Goal: Task Accomplishment & Management: Complete application form

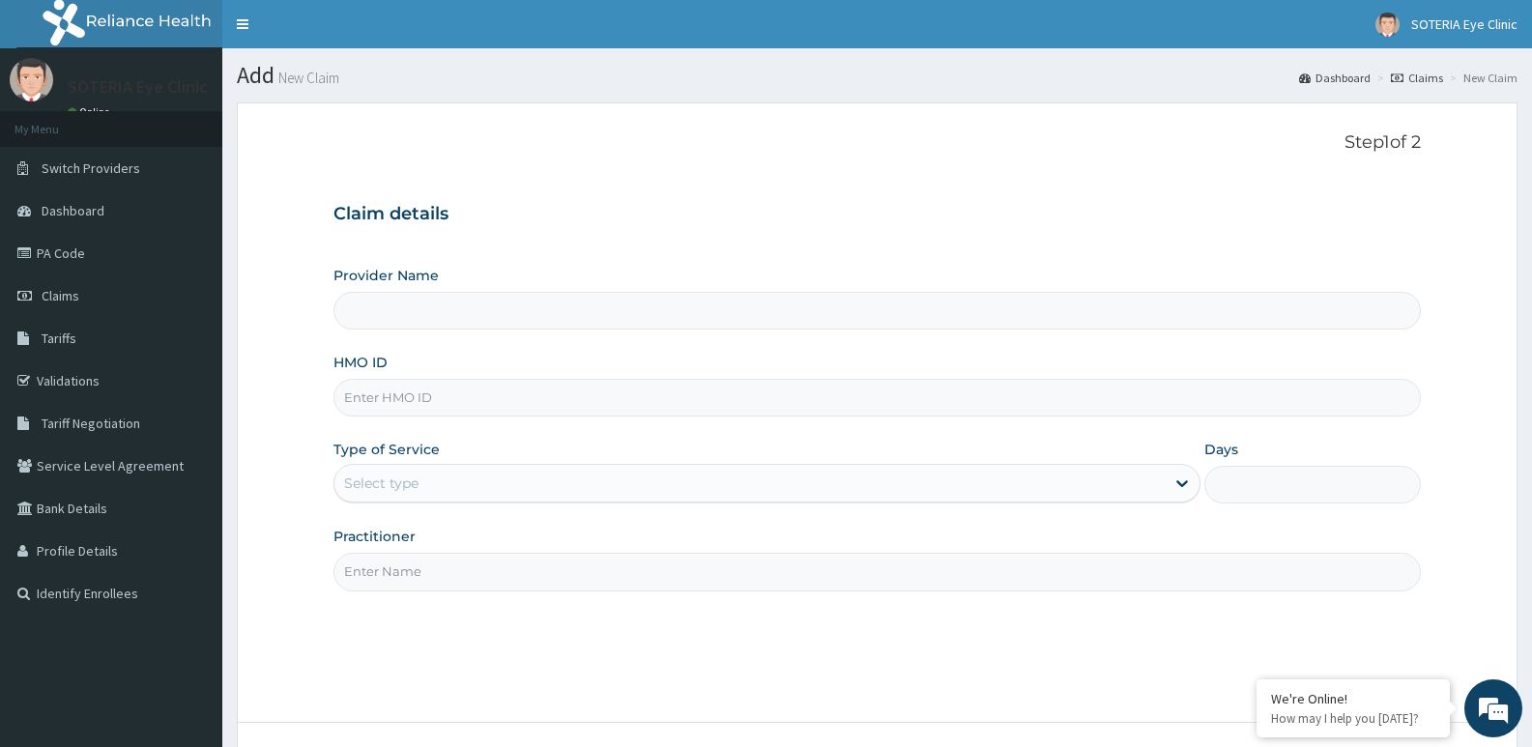
click at [422, 312] on input "Provider Name" at bounding box center [878, 311] width 1088 height 38
click at [409, 324] on input "Provider Name" at bounding box center [878, 311] width 1088 height 38
type input "Soteria EyeClinic"
click at [406, 309] on input "Soteria EyeClinic" at bounding box center [878, 311] width 1088 height 38
click at [412, 407] on input "HMO ID" at bounding box center [878, 398] width 1088 height 38
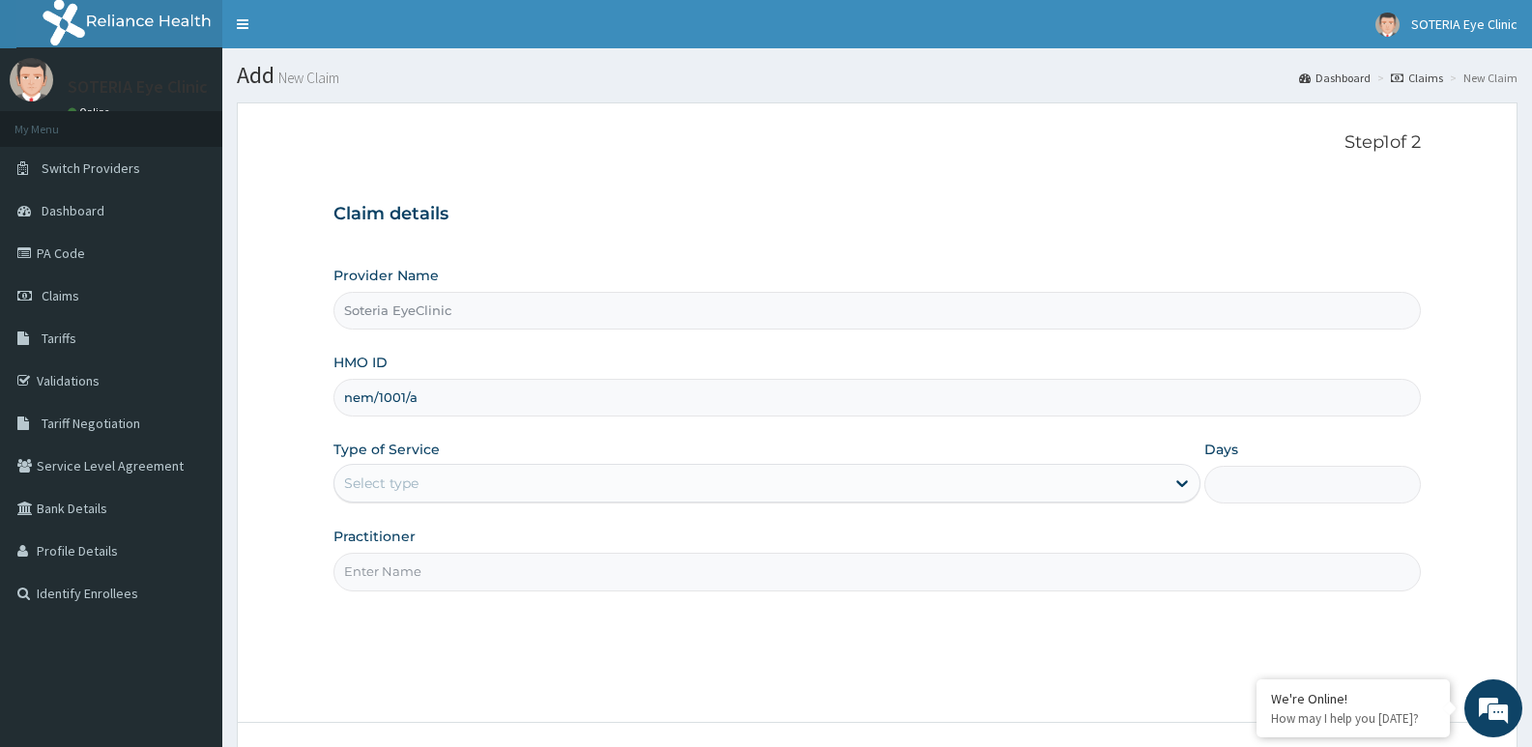
type input "nem/1001/a"
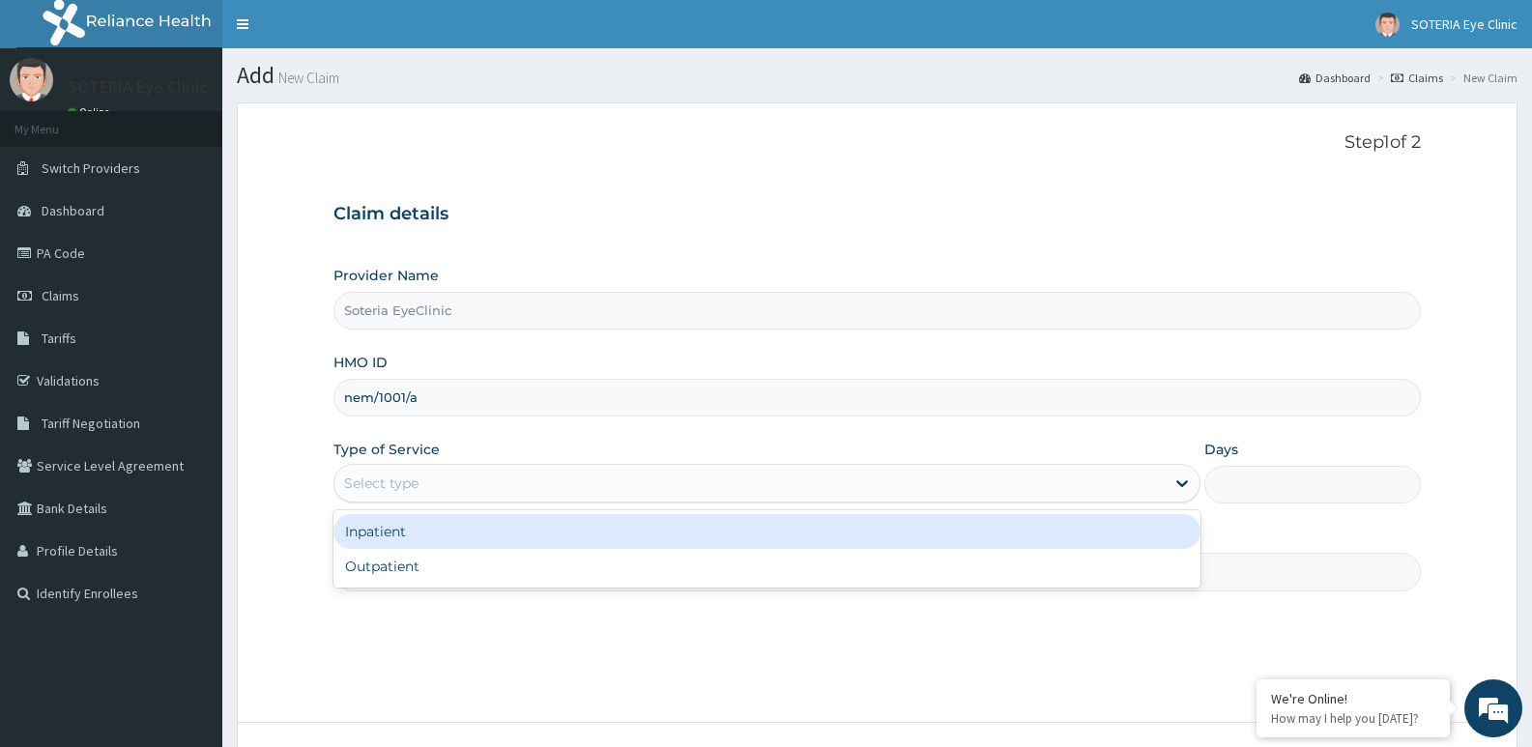
click at [421, 475] on div "Select type" at bounding box center [748, 483] width 829 height 31
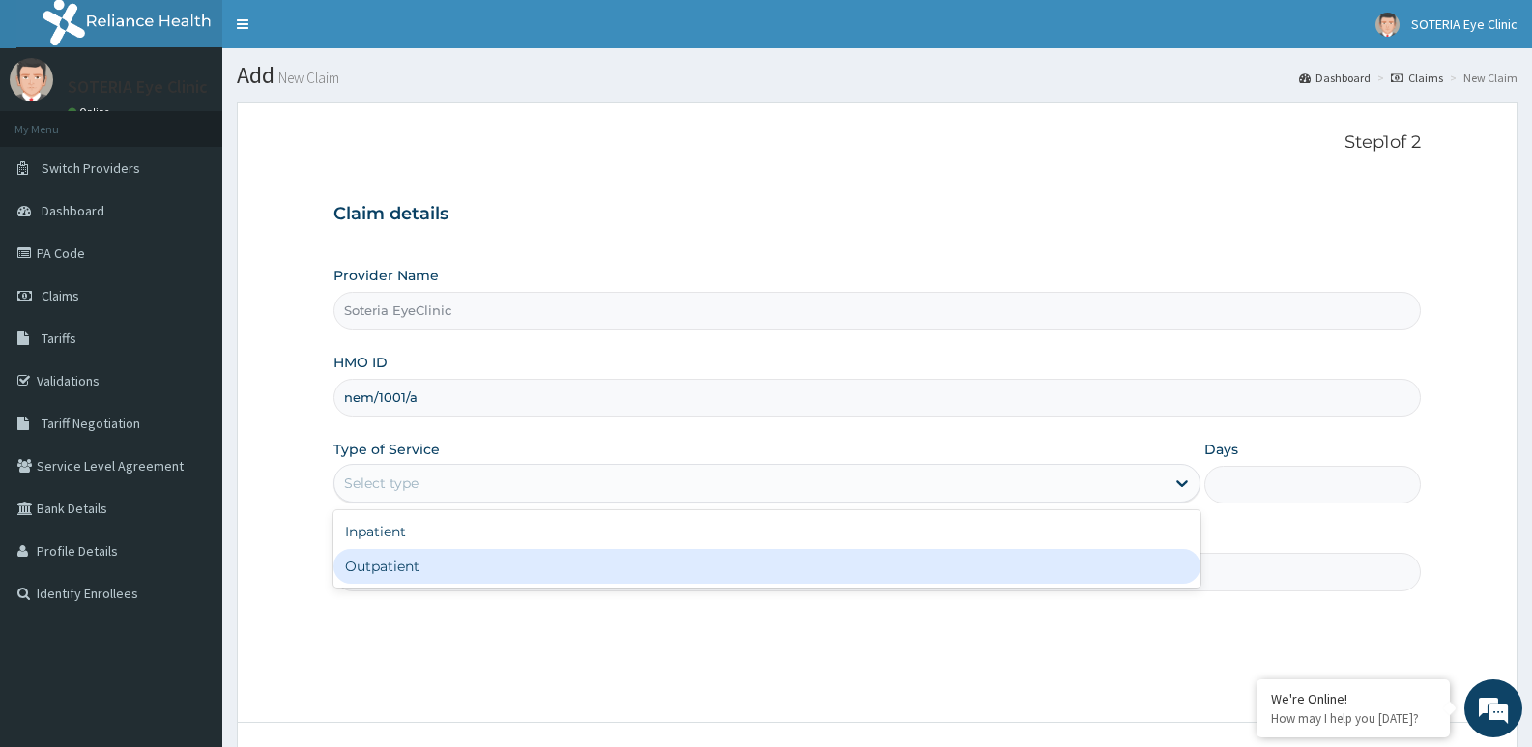
click at [409, 560] on div "Outpatient" at bounding box center [767, 566] width 866 height 35
type input "1"
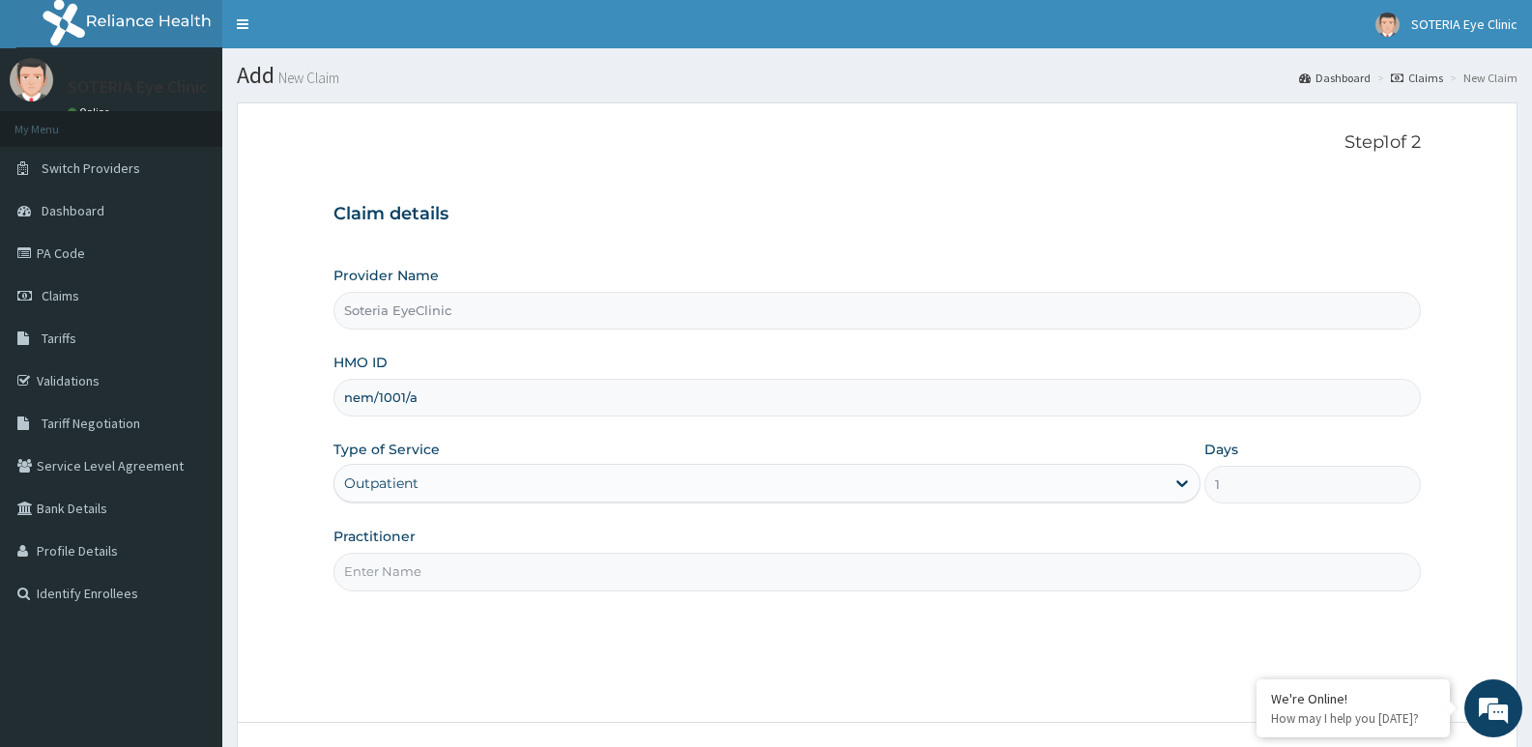
click at [406, 550] on div "Practitioner" at bounding box center [878, 559] width 1088 height 64
click at [412, 570] on input "Practitioner" at bounding box center [878, 572] width 1088 height 38
type input "[PERSON_NAME]"
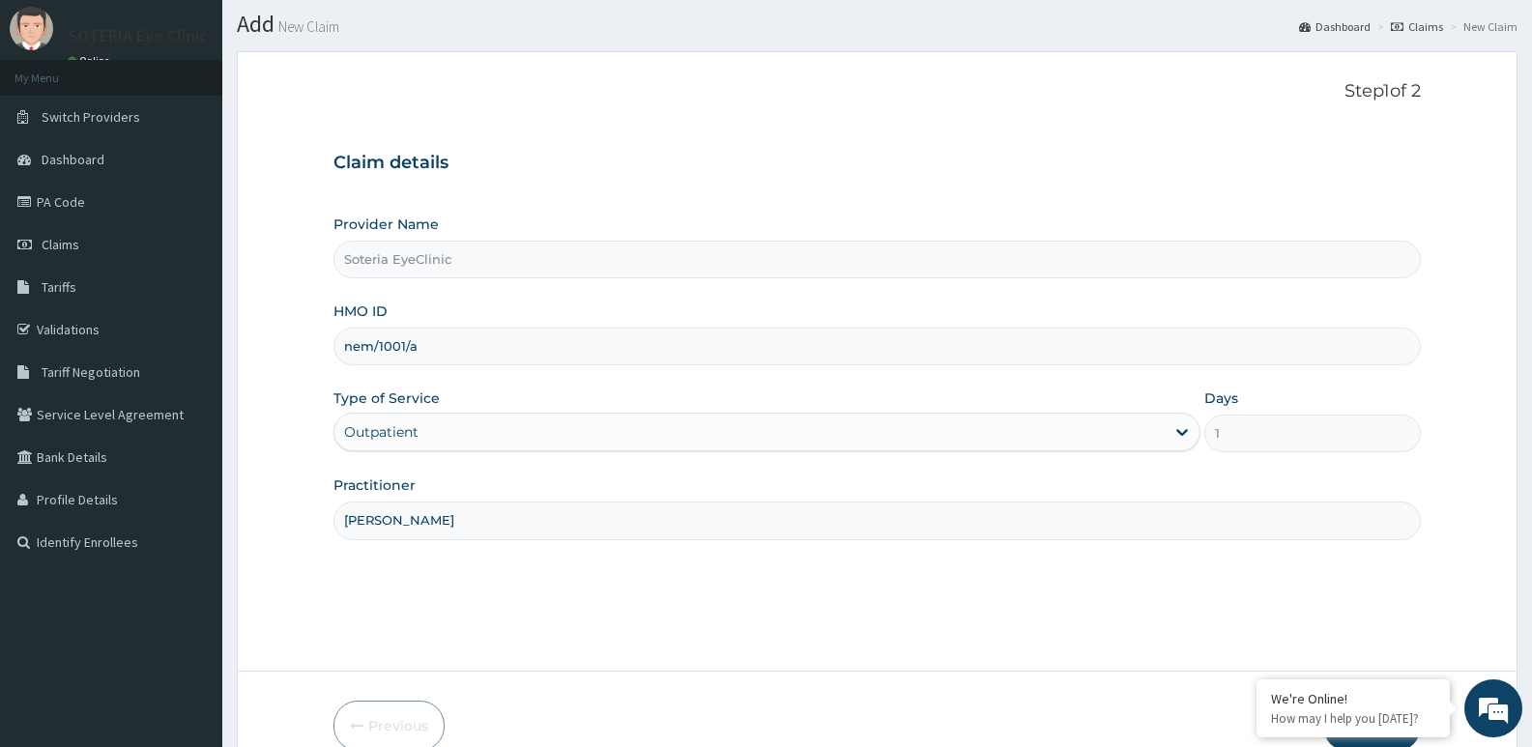
scroll to position [149, 0]
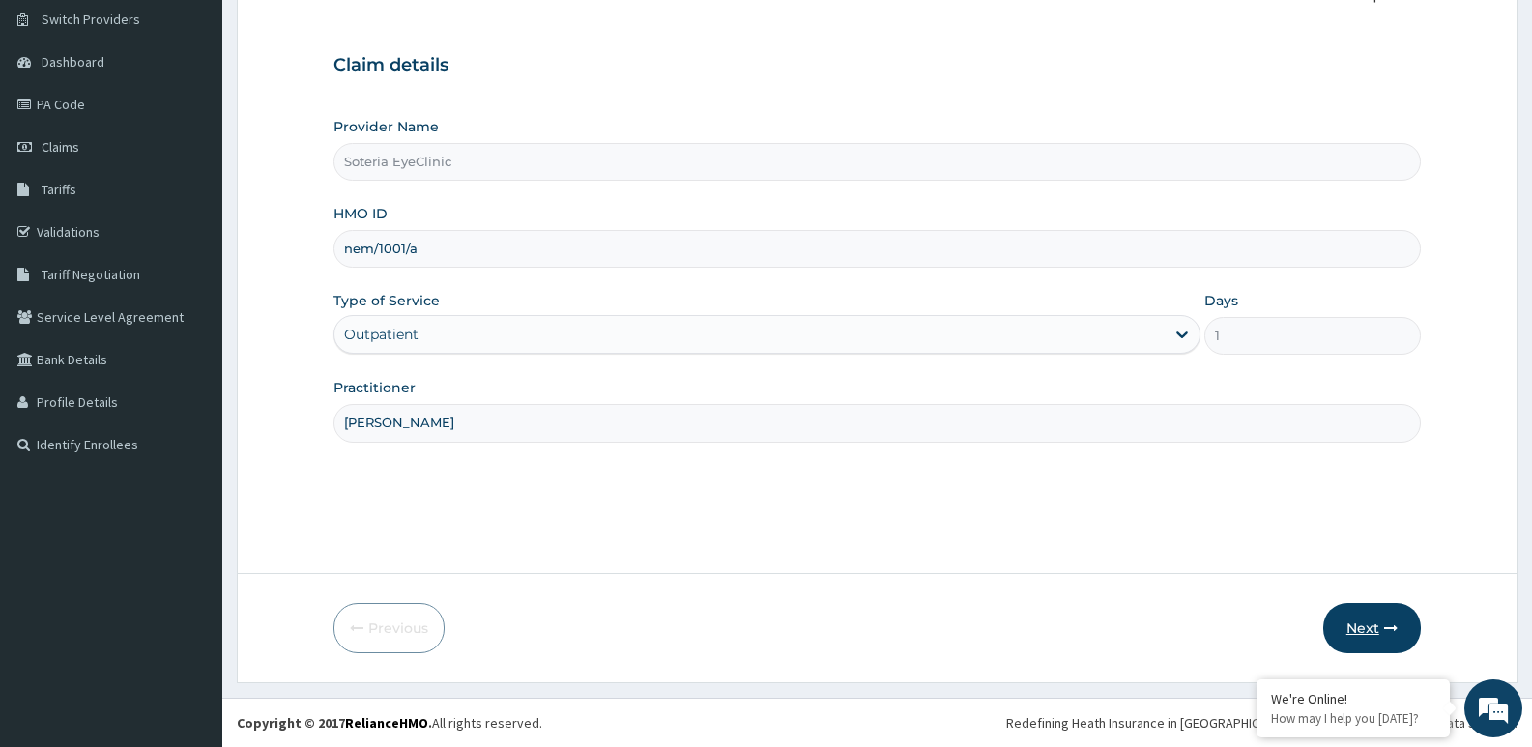
click at [1363, 630] on button "Next" at bounding box center [1372, 628] width 98 height 50
click at [1367, 624] on button "Next" at bounding box center [1372, 628] width 98 height 50
click at [391, 247] on input "nem/1001/a" at bounding box center [878, 249] width 1088 height 38
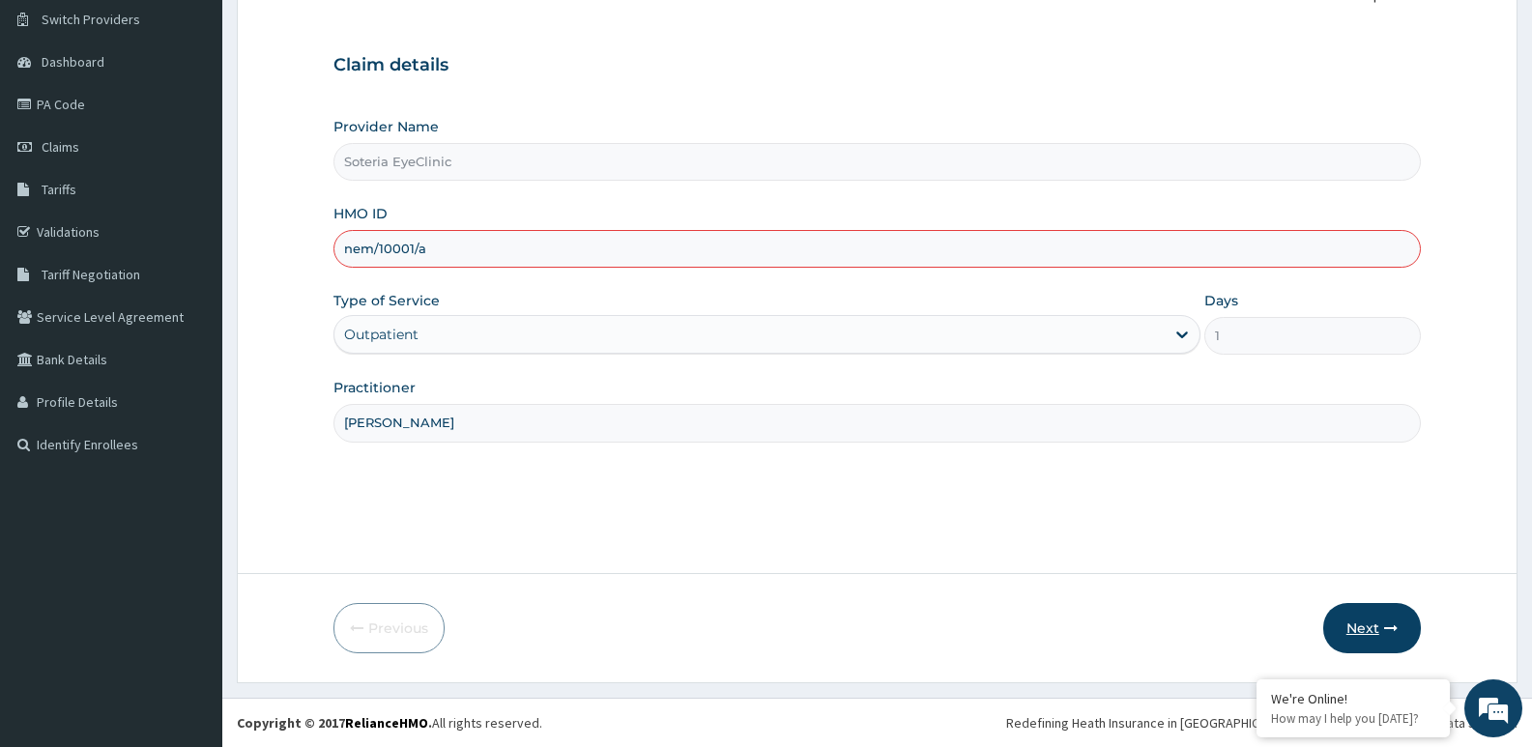
type input "nem/10001/a"
click at [1359, 625] on button "Next" at bounding box center [1372, 628] width 98 height 50
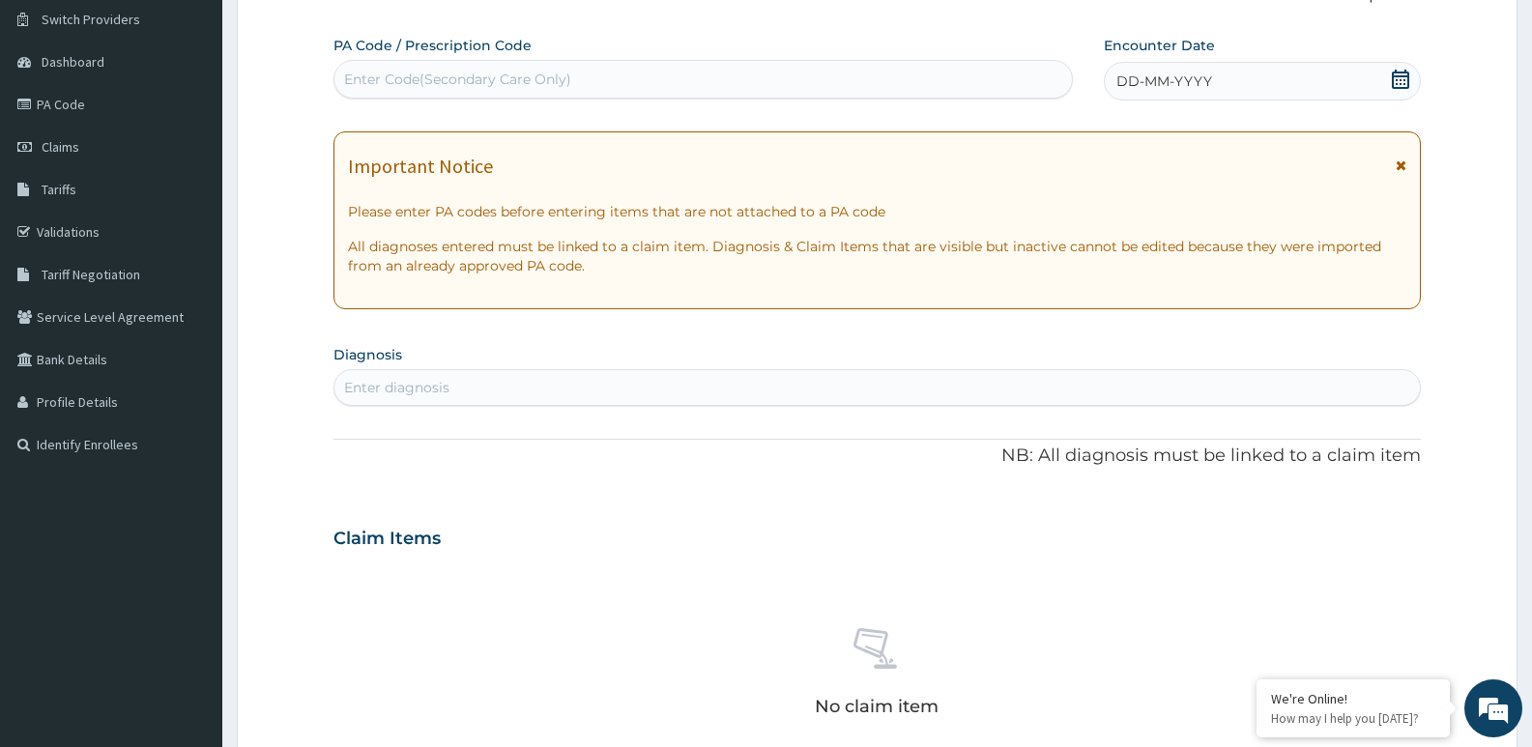
click at [422, 80] on div "Enter Code(Secondary Care Only)" at bounding box center [457, 79] width 227 height 19
type input "PA/FC9465"
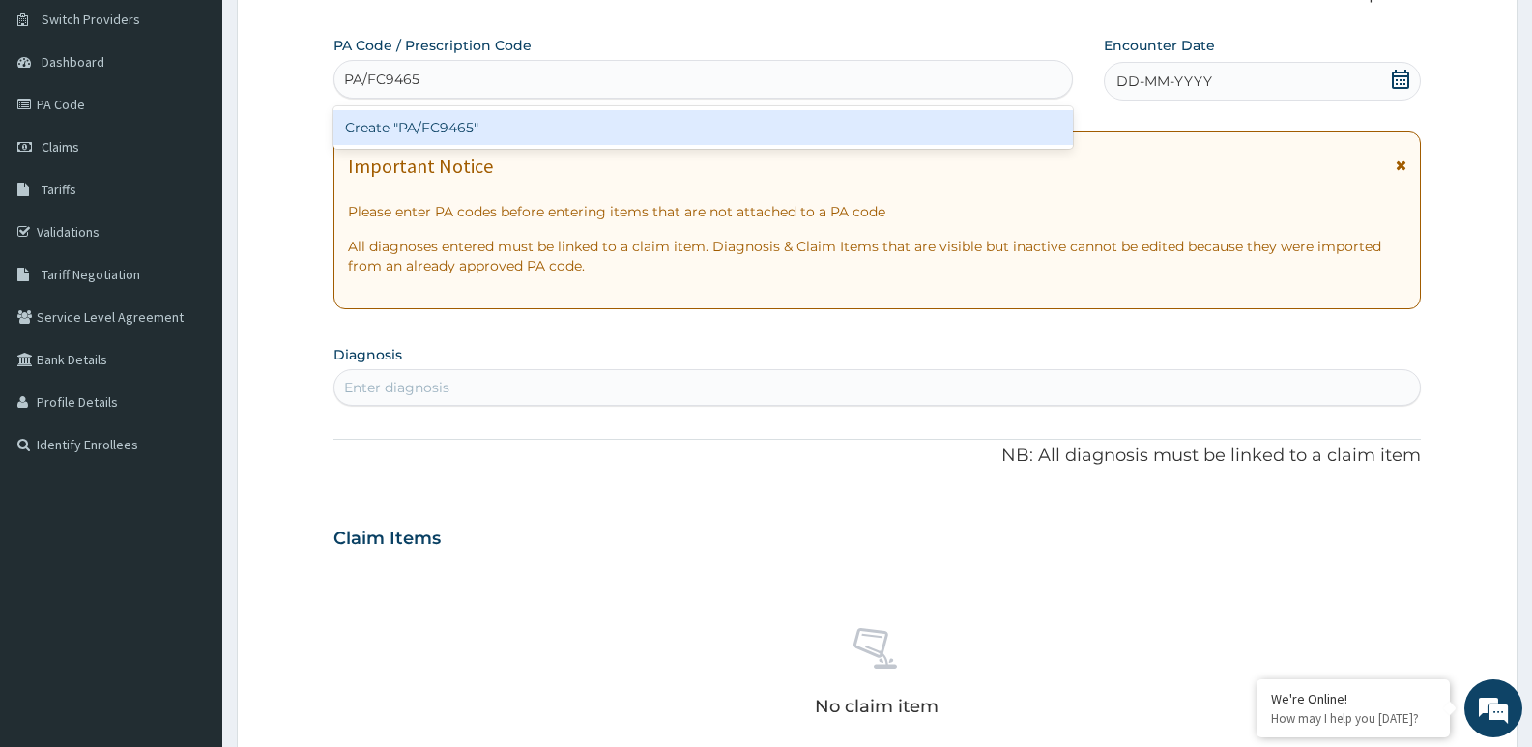
click at [437, 136] on div "Create "PA/FC9465"" at bounding box center [704, 127] width 740 height 35
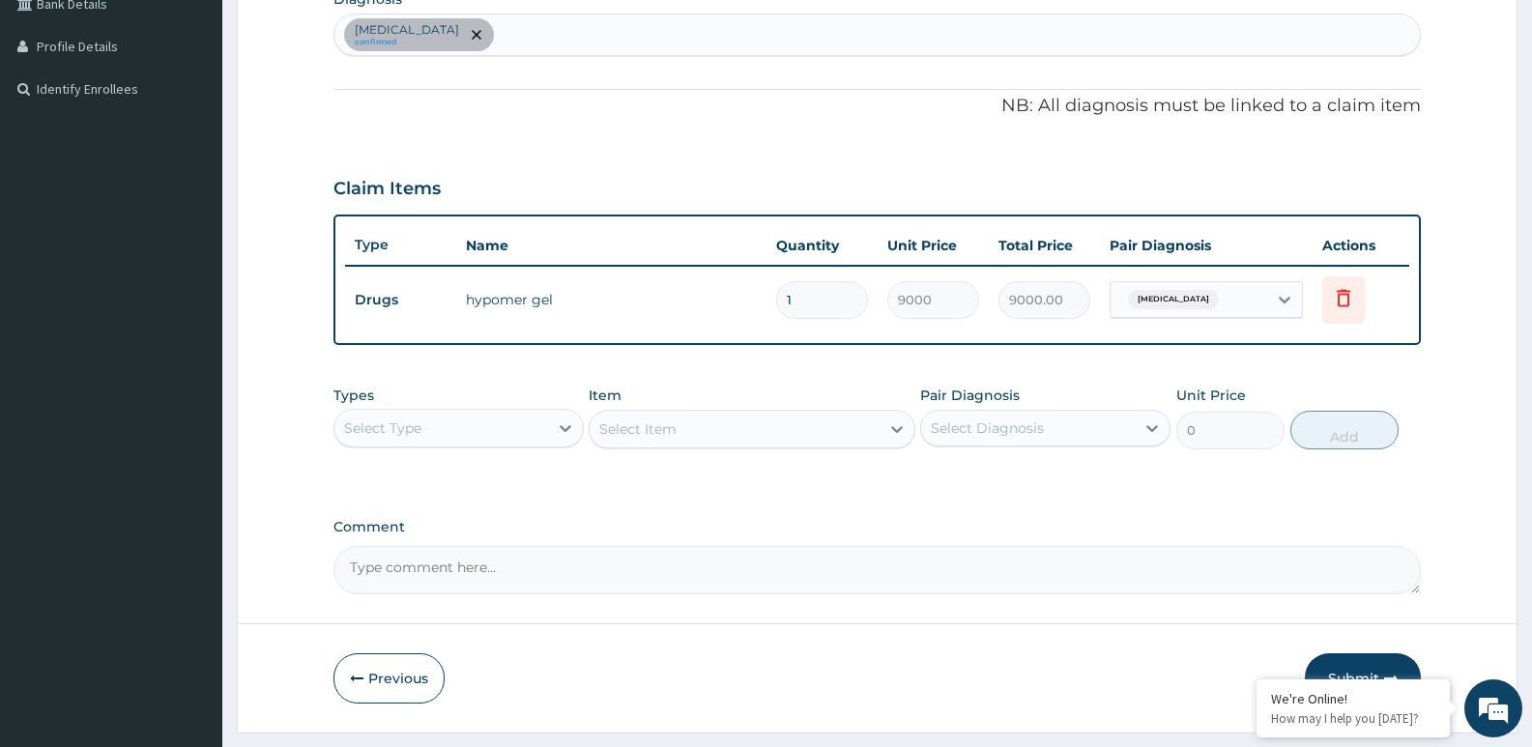
scroll to position [536, 0]
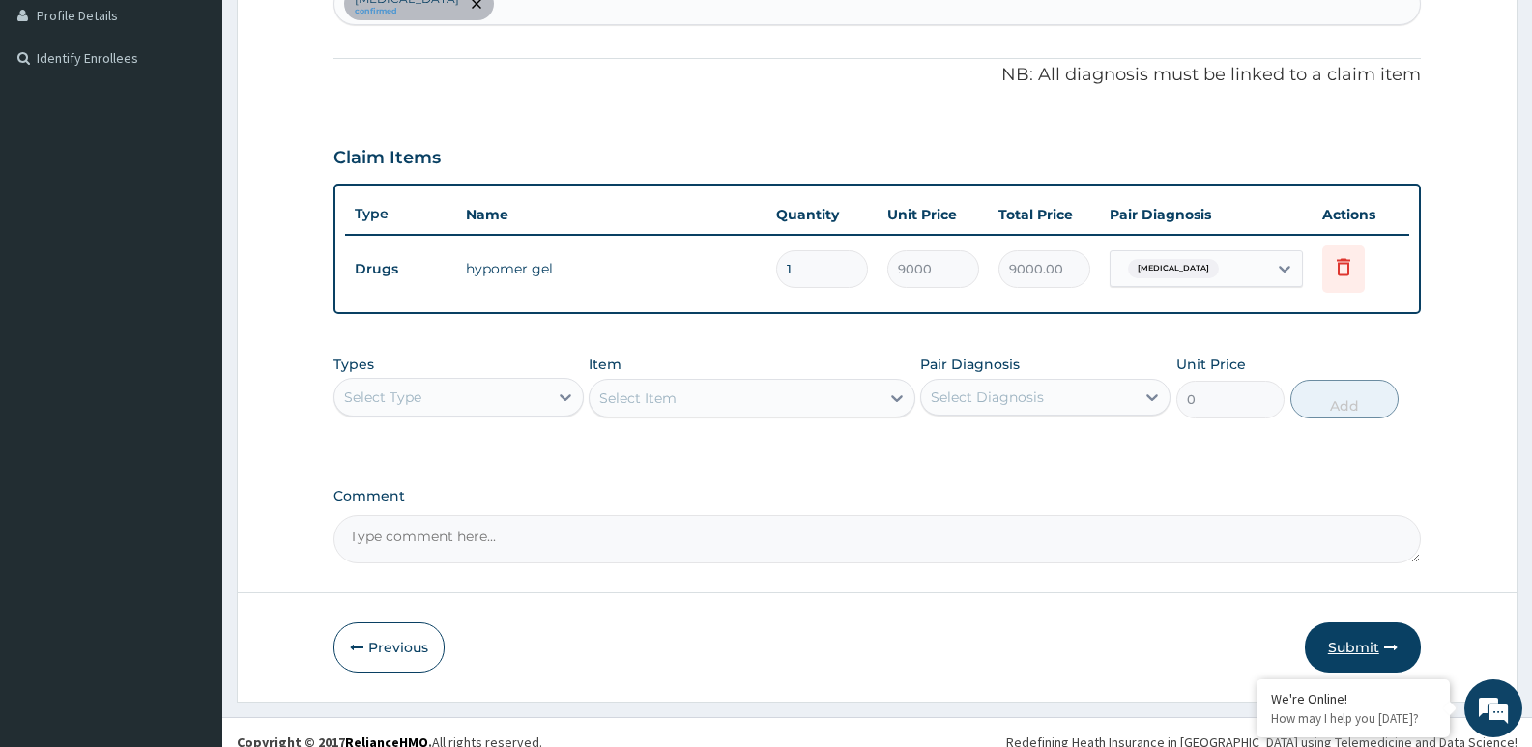
click at [1336, 645] on button "Submit" at bounding box center [1363, 648] width 116 height 50
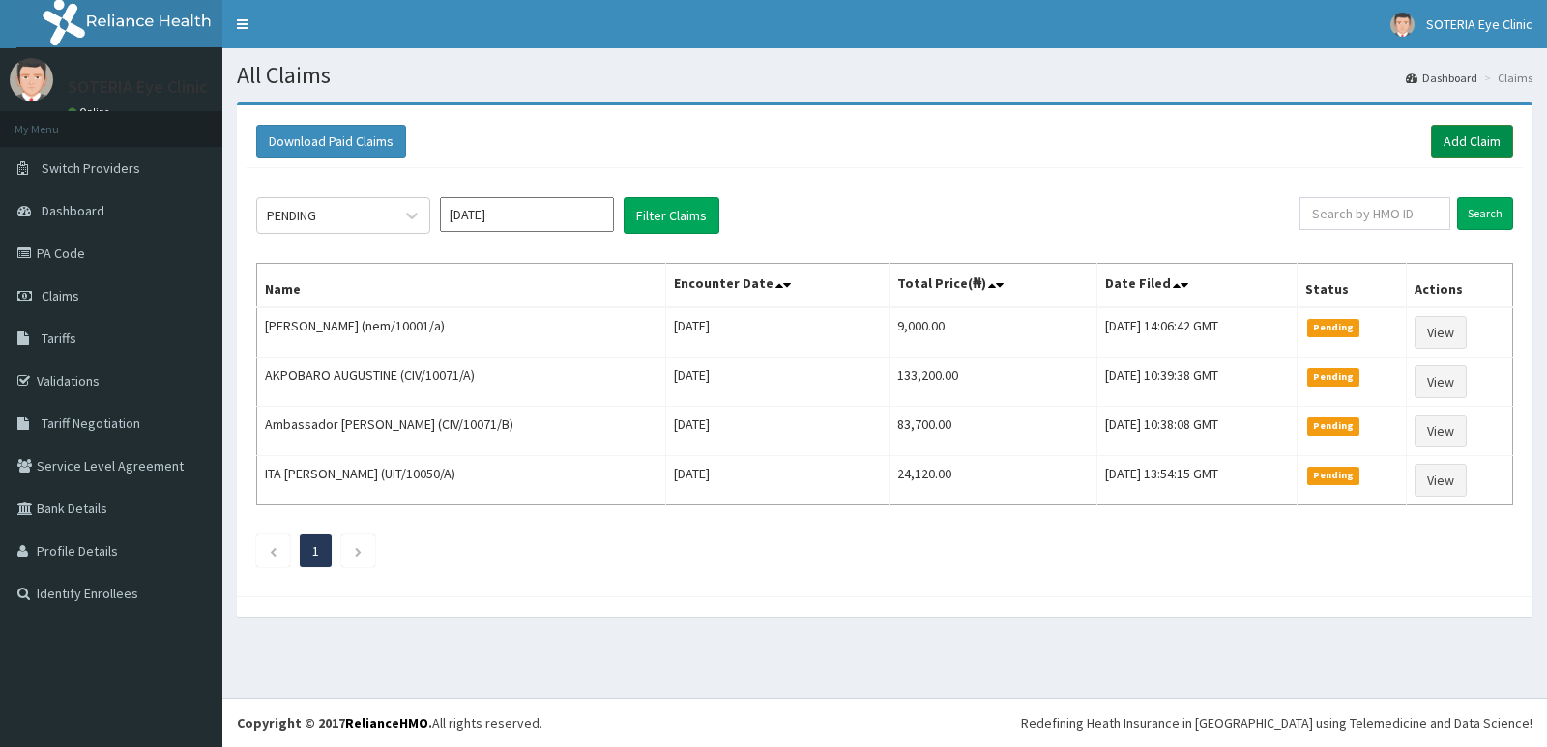
click at [1488, 138] on link "Add Claim" at bounding box center [1472, 141] width 82 height 33
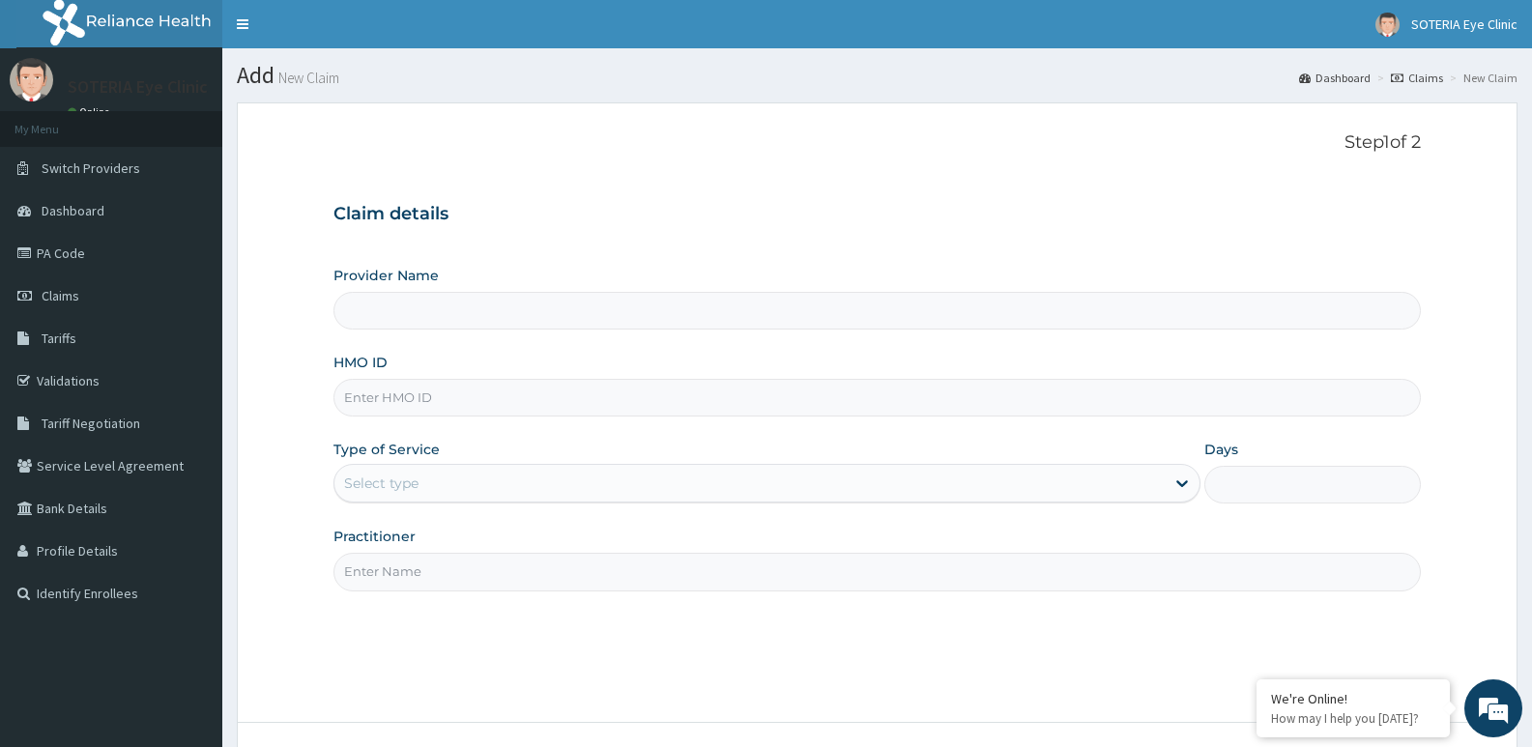
click at [465, 312] on input "Provider Name" at bounding box center [878, 311] width 1088 height 38
click at [406, 421] on div "Provider Name HMO ID Type of Service Select type Days Practitioner" at bounding box center [878, 428] width 1088 height 325
click at [419, 399] on input "HMO ID" at bounding box center [878, 398] width 1088 height 38
type input "Soteria EyeClinic"
type input "nem/10001/a"
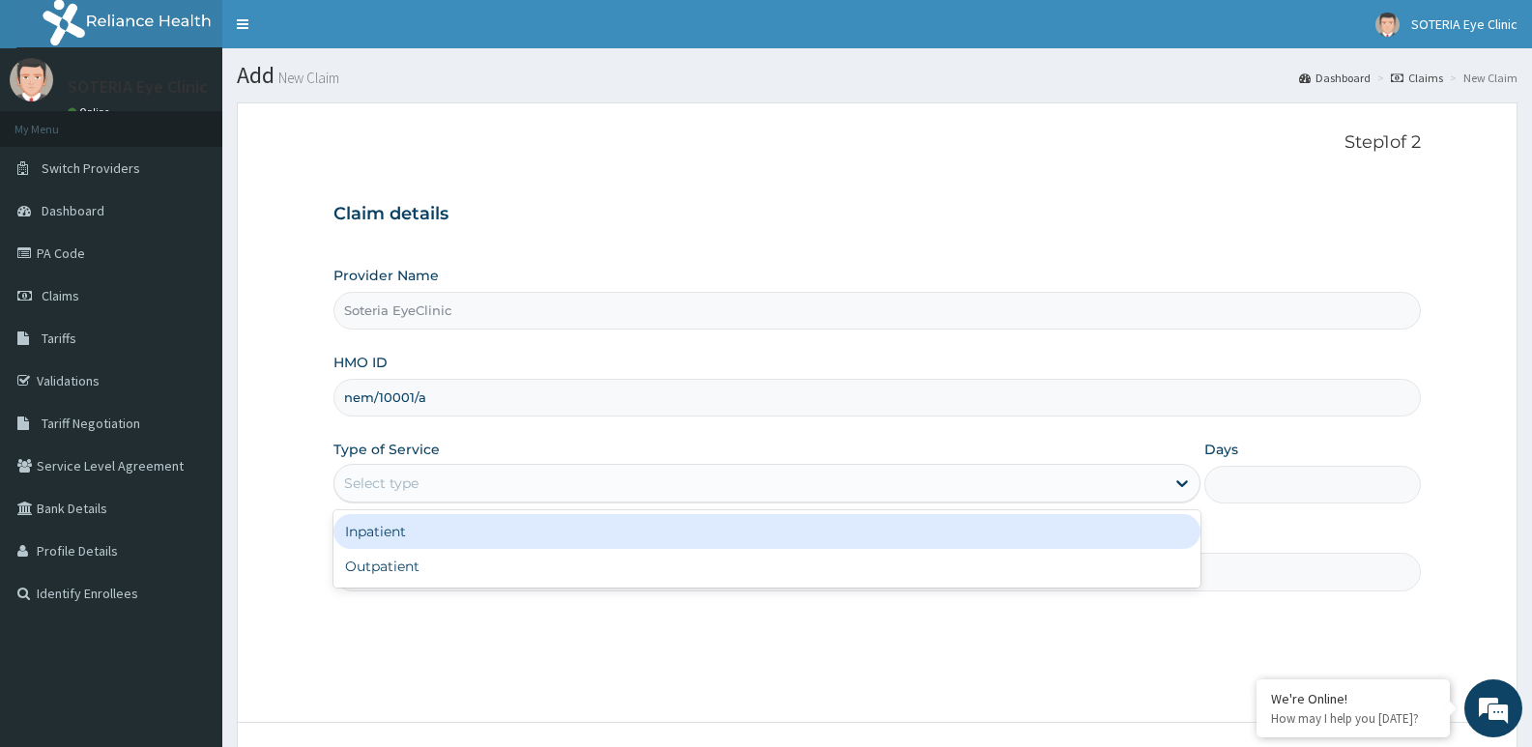
click at [415, 487] on div "Select type" at bounding box center [381, 483] width 74 height 19
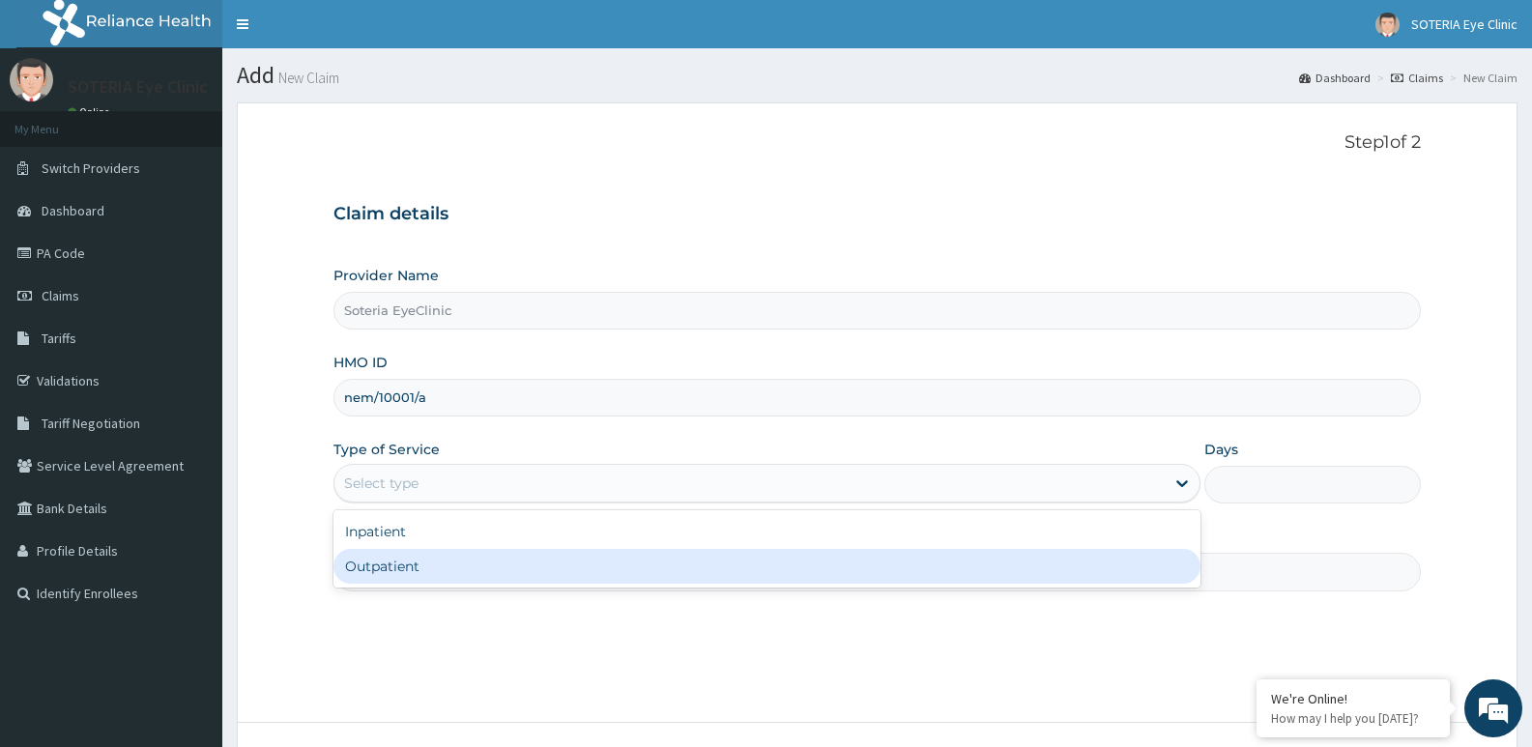
click at [392, 573] on div "Outpatient" at bounding box center [767, 566] width 866 height 35
type input "1"
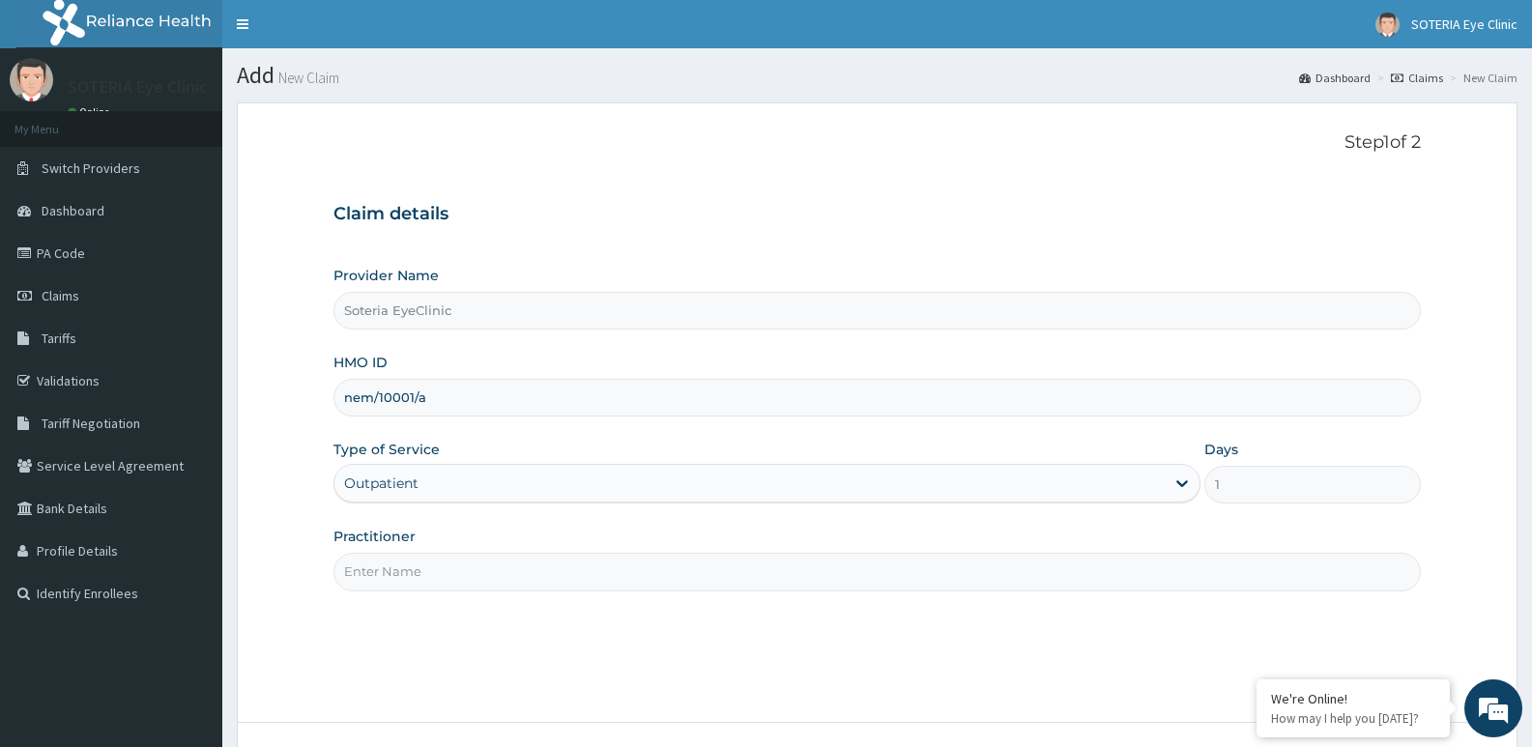
click at [391, 569] on input "Practitioner" at bounding box center [878, 572] width 1088 height 38
type input "[PERSON_NAME]"
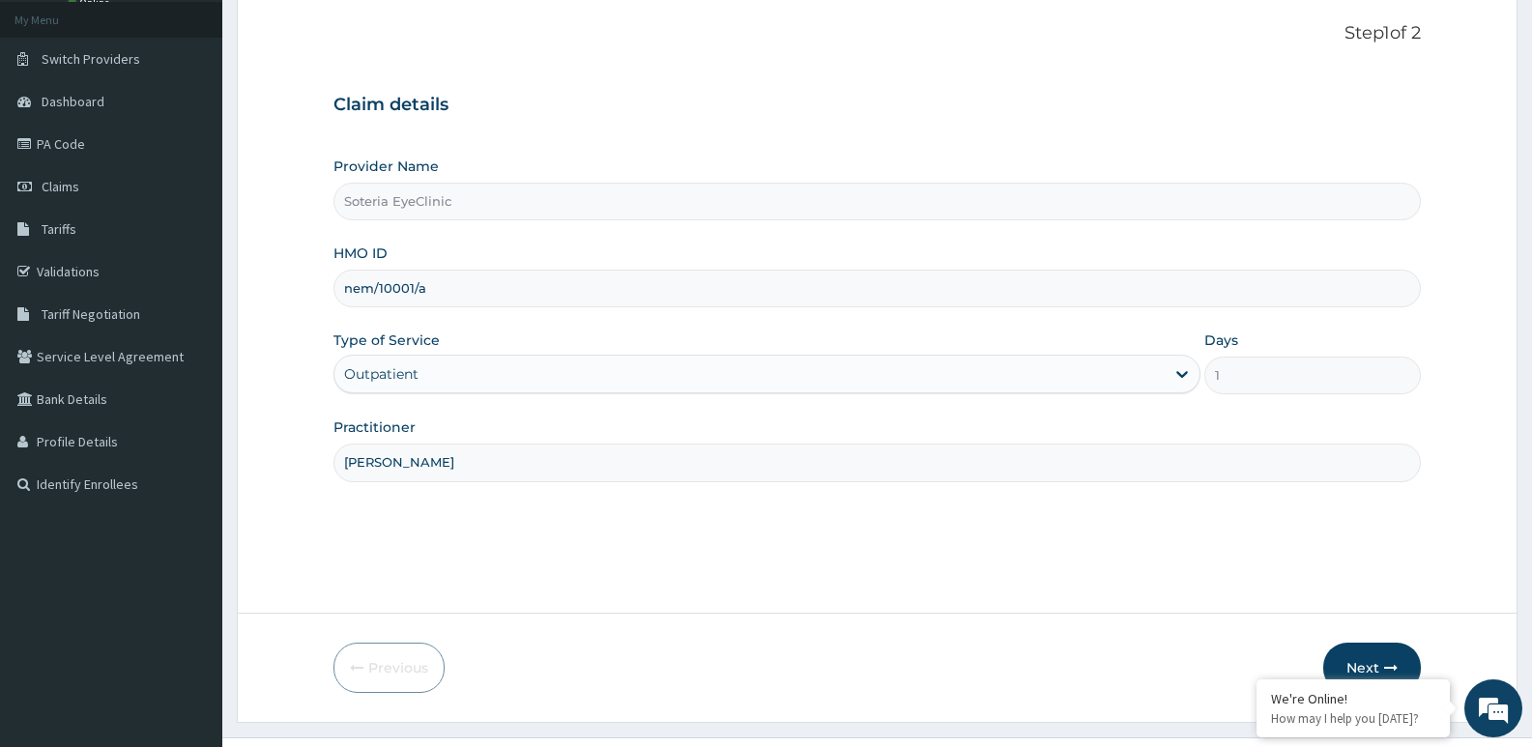
scroll to position [149, 0]
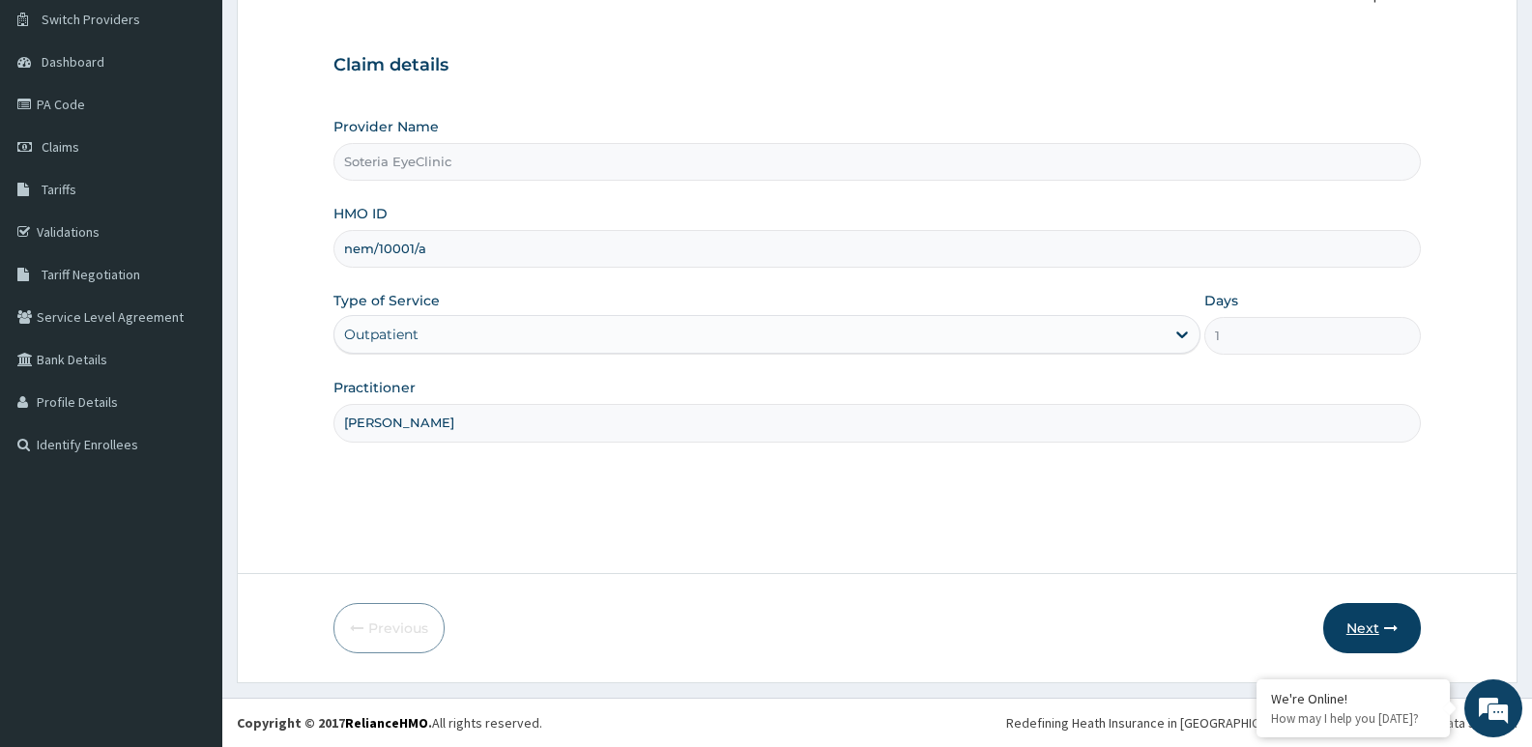
click at [1363, 616] on button "Next" at bounding box center [1372, 628] width 98 height 50
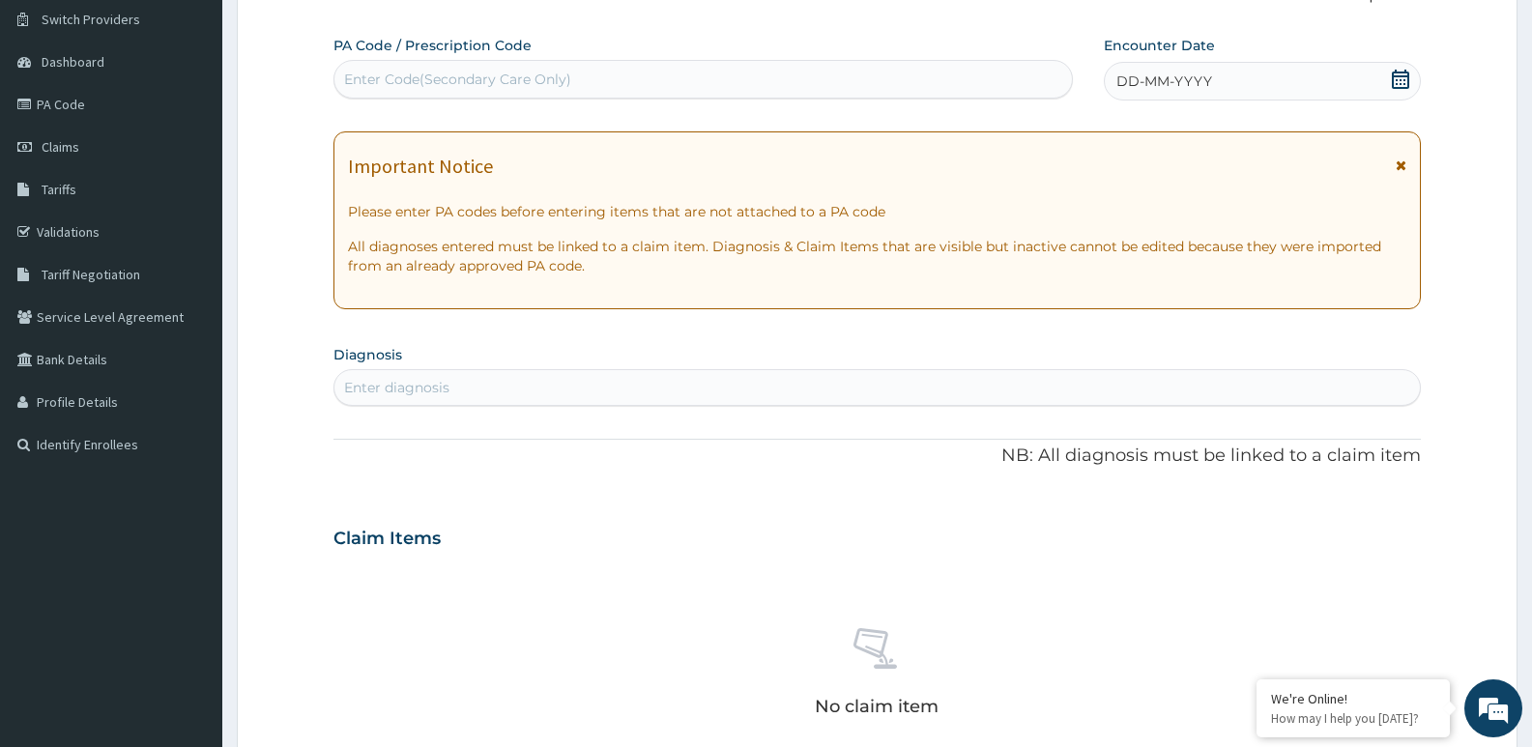
click at [471, 80] on div "Enter Code(Secondary Care Only)" at bounding box center [457, 79] width 227 height 19
type input "PA/AB52ED"
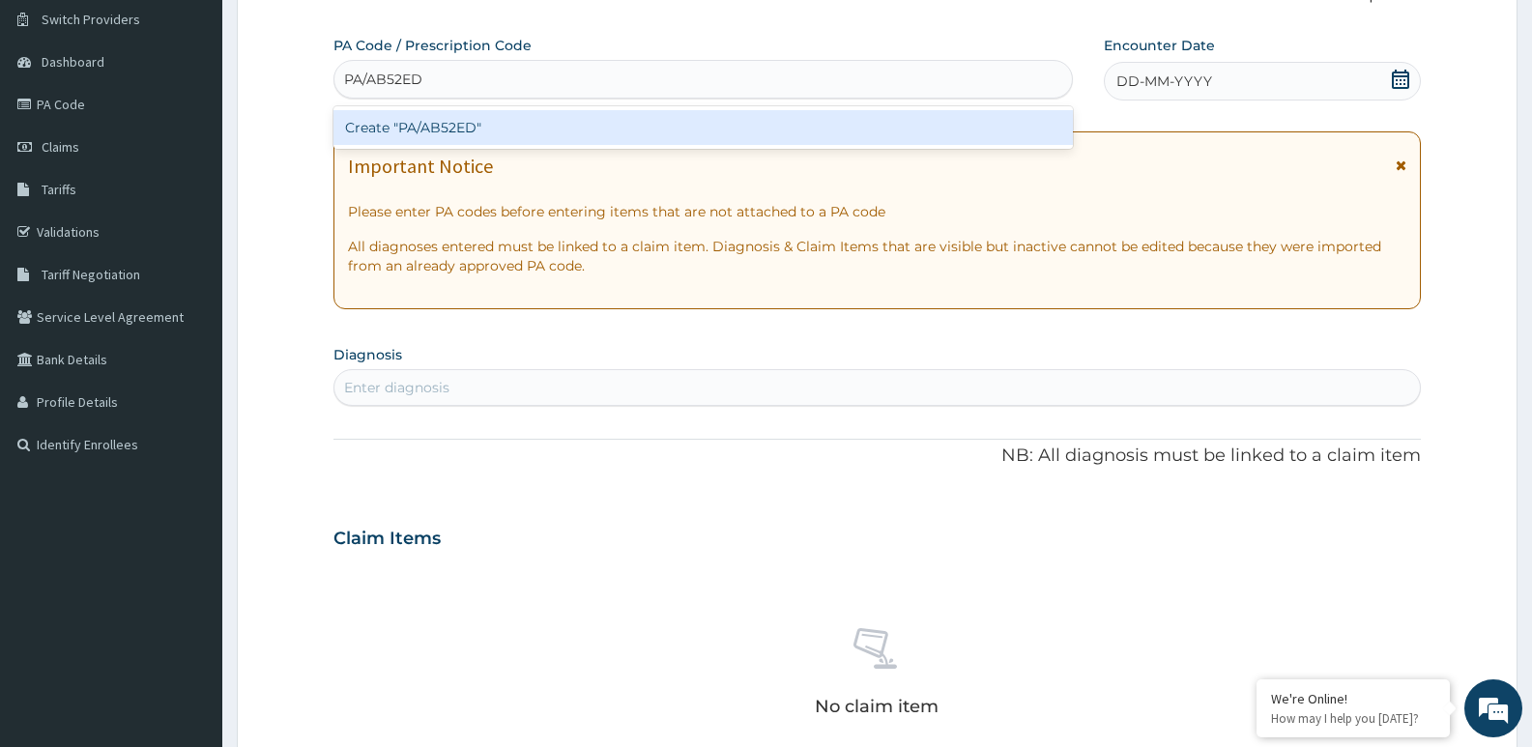
click at [474, 127] on div "Create "PA/AB52ED"" at bounding box center [704, 127] width 740 height 35
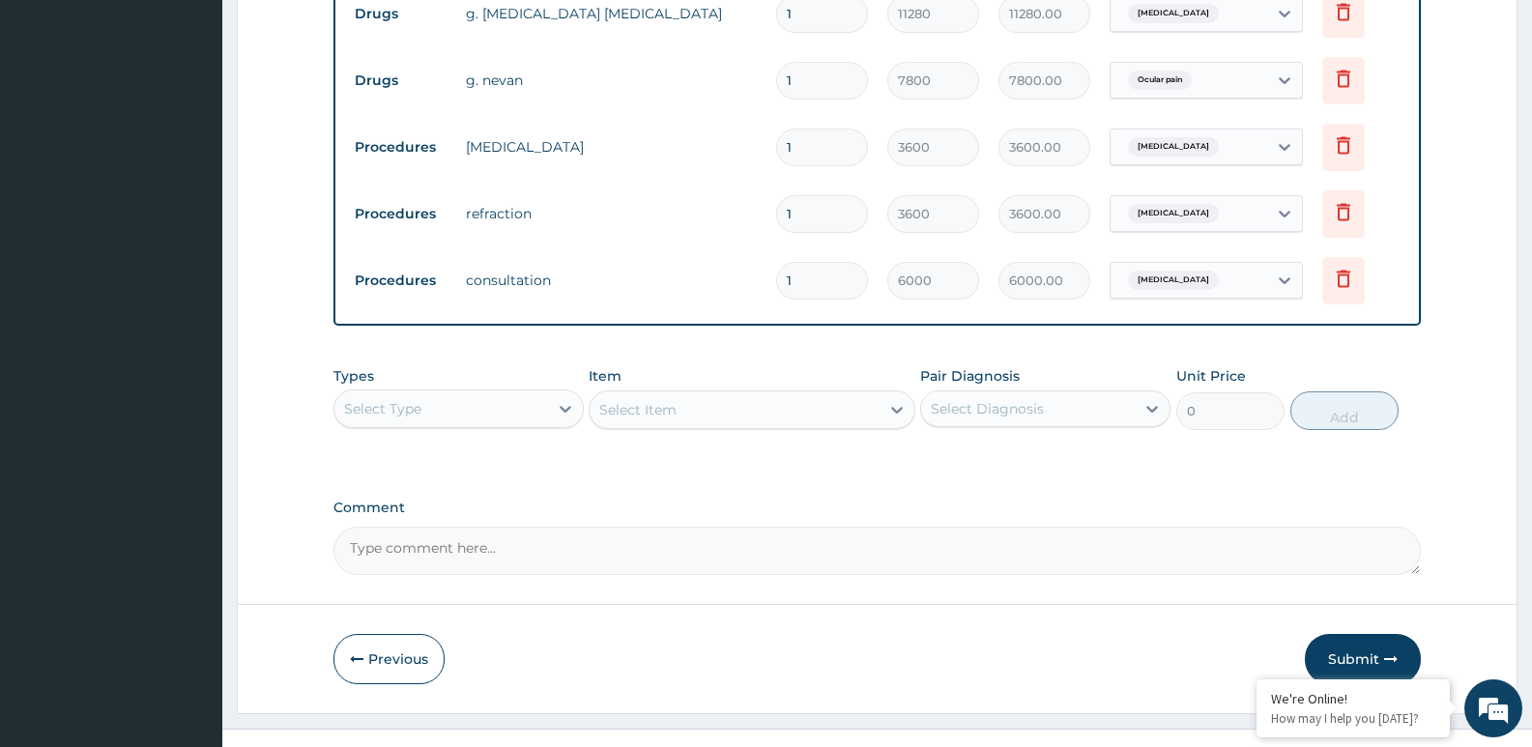
scroll to position [822, 0]
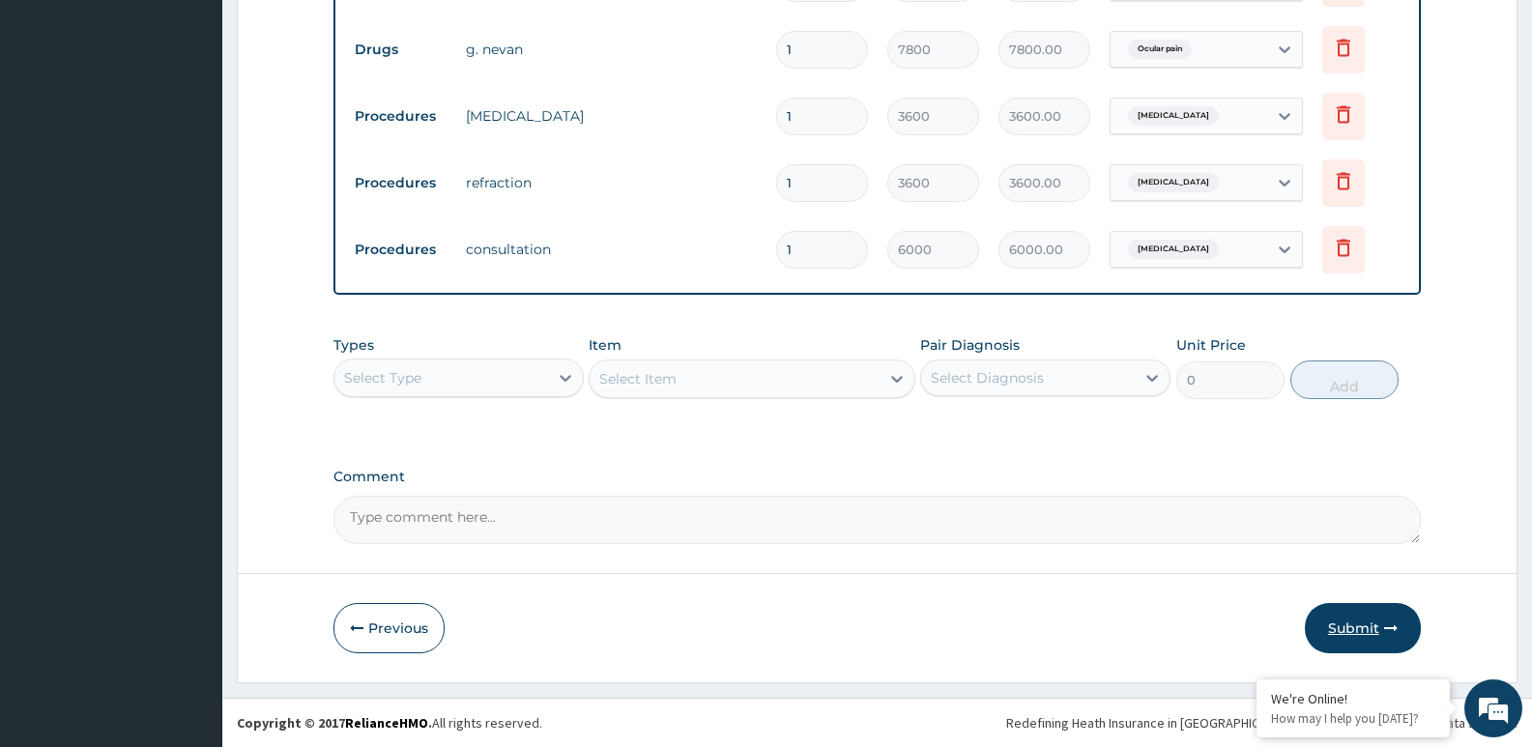
click at [1347, 620] on button "Submit" at bounding box center [1363, 628] width 116 height 50
